Goal: Information Seeking & Learning: Learn about a topic

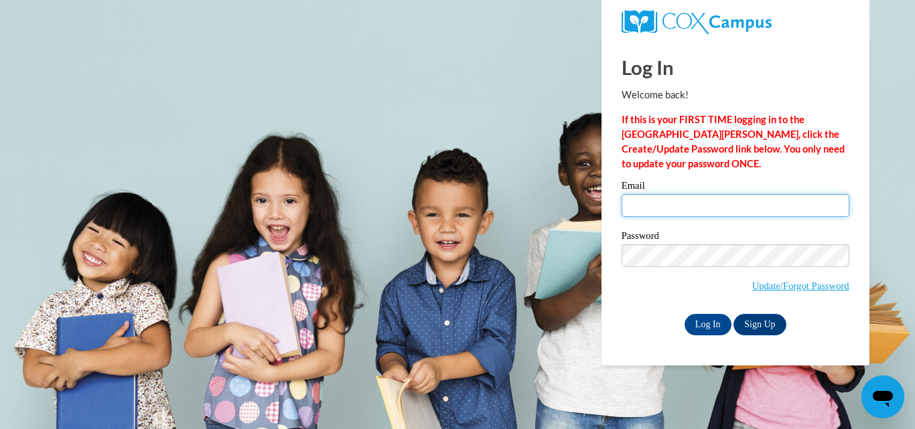
click at [652, 205] on input "Email" at bounding box center [735, 205] width 228 height 23
type input "[EMAIL_ADDRESS][DOMAIN_NAME]"
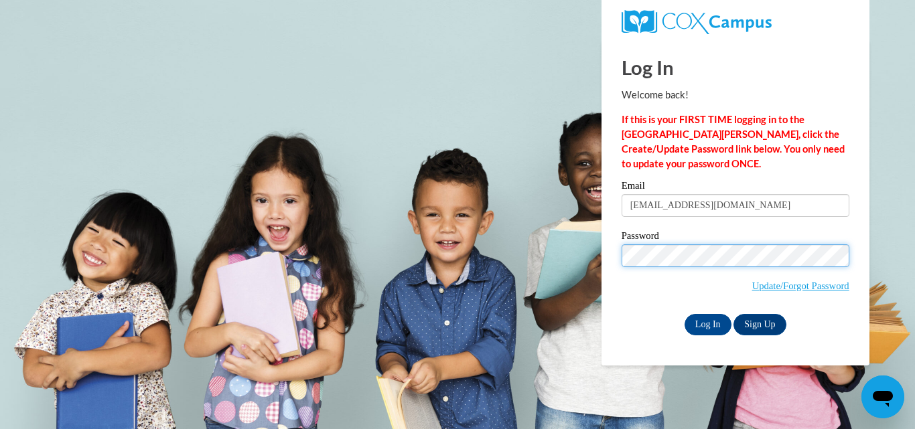
click at [608, 277] on div "Log In Welcome back! If this is your FIRST TIME logging in to the [GEOGRAPHIC_D…" at bounding box center [735, 202] width 288 height 325
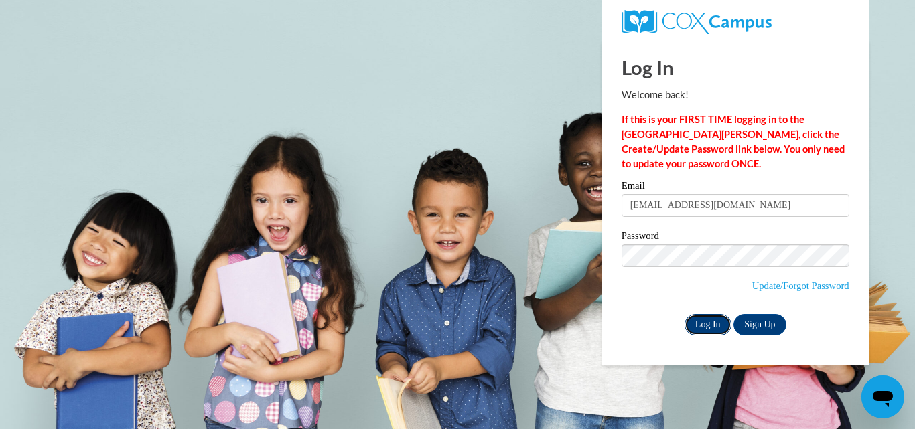
click at [696, 320] on input "Log In" at bounding box center [707, 324] width 47 height 21
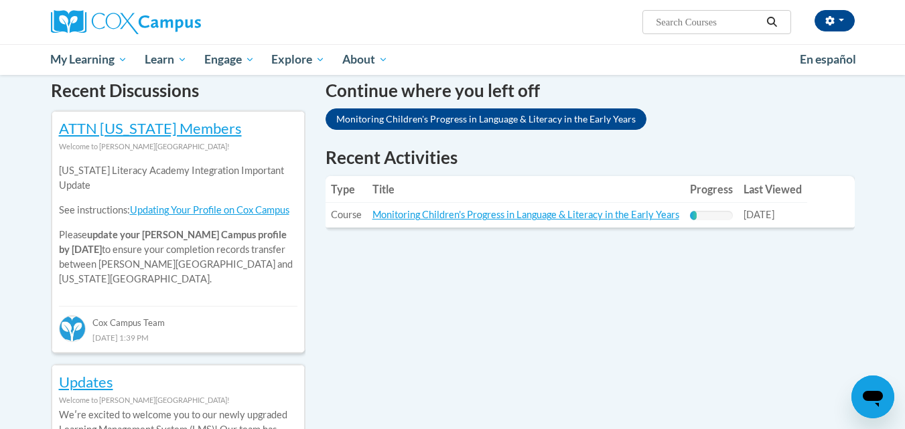
scroll to position [413, 0]
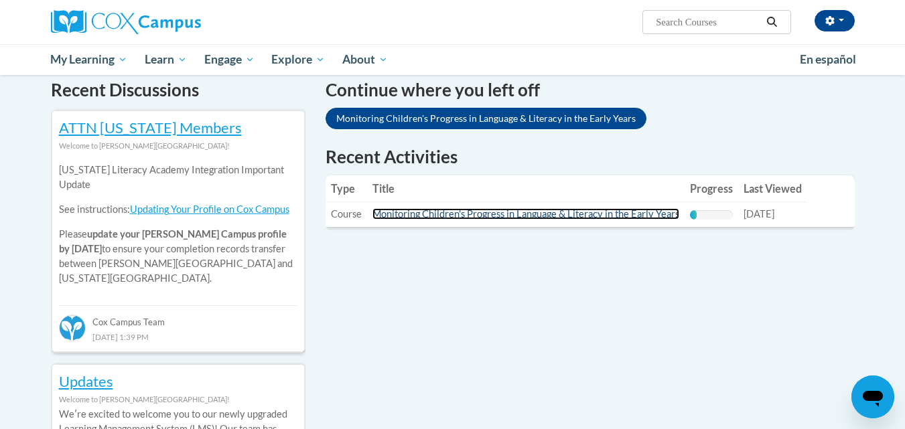
click at [591, 216] on link "Monitoring Children's Progress in Language & Literacy in the Early Years" at bounding box center [525, 213] width 307 height 11
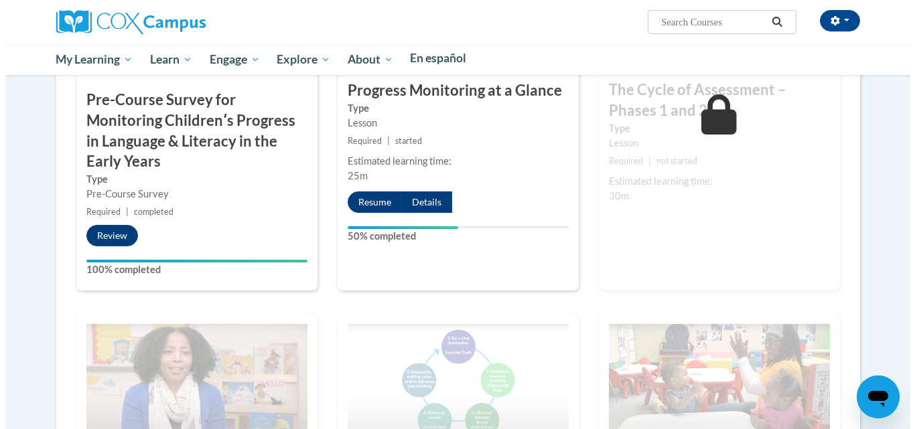
scroll to position [1106, 0]
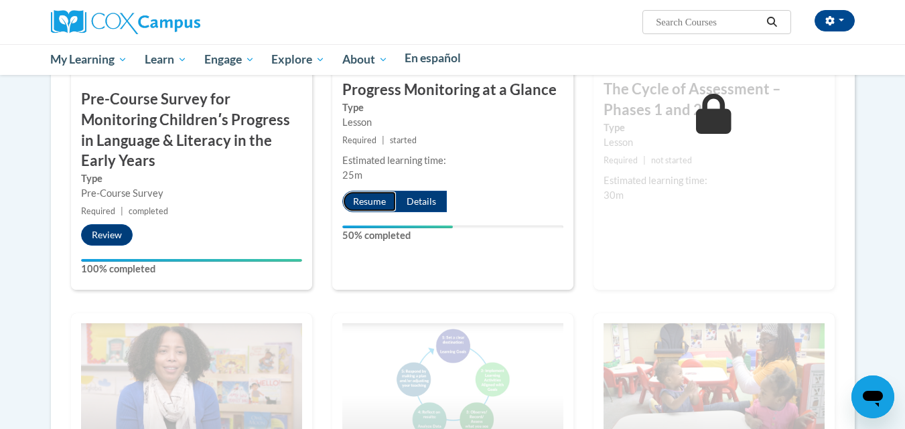
click at [363, 208] on button "Resume" at bounding box center [369, 201] width 54 height 21
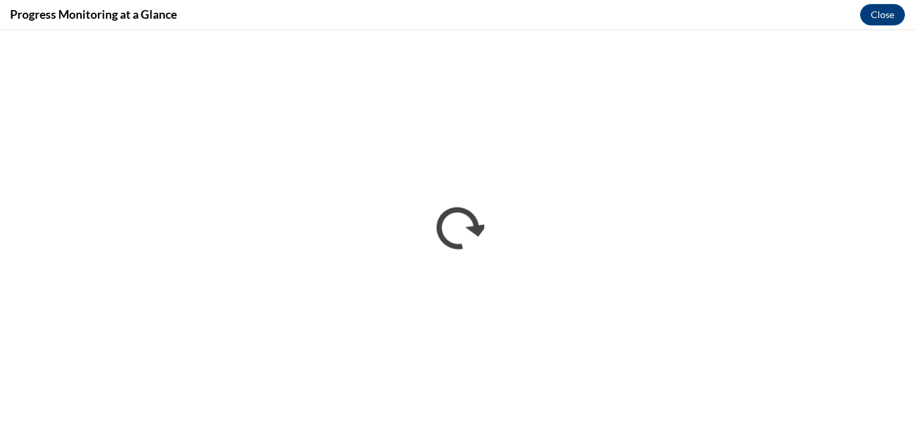
scroll to position [0, 0]
